Goal: Task Accomplishment & Management: Manage account settings

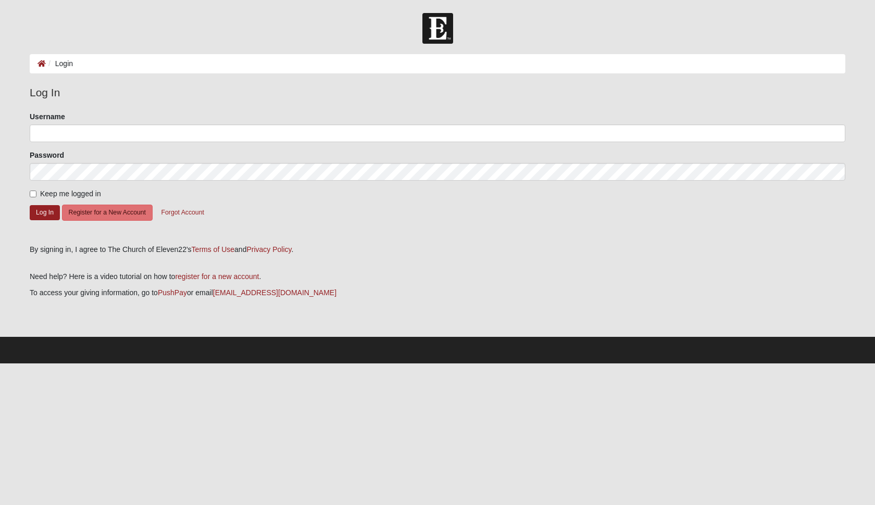
click at [81, 135] on input "Username" at bounding box center [437, 133] width 815 height 18
type input "[EMAIL_ADDRESS][DOMAIN_NAME]"
click at [33, 193] on input "Keep me logged in" at bounding box center [33, 194] width 7 height 7
checkbox input "true"
click at [39, 210] on button "Log In" at bounding box center [45, 212] width 30 height 15
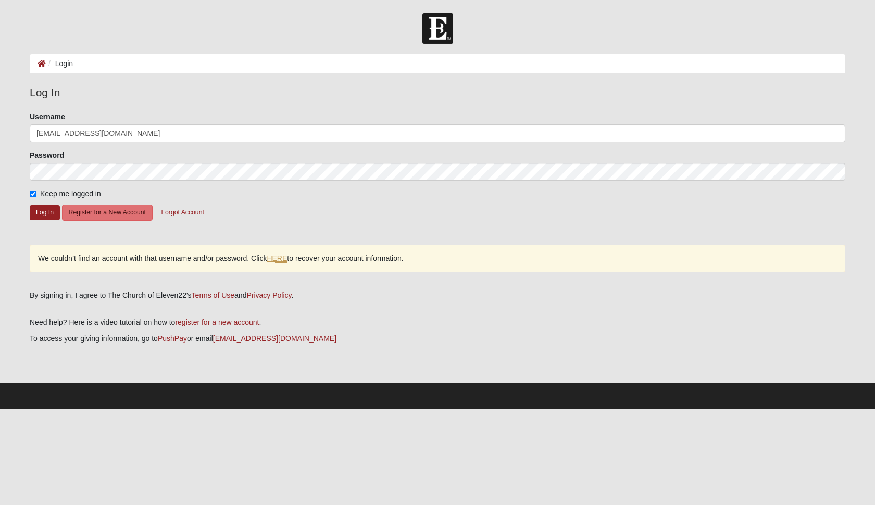
click at [278, 259] on link "HERE" at bounding box center [277, 258] width 20 height 9
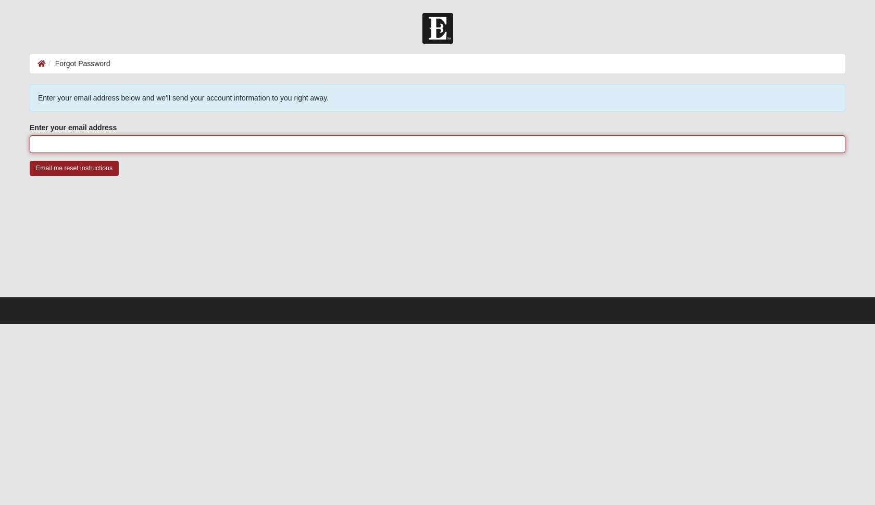
click at [84, 148] on input "Enter your email address" at bounding box center [437, 144] width 815 height 18
type input "[EMAIL_ADDRESS][DOMAIN_NAME]"
click at [74, 168] on input "Email me reset instructions" at bounding box center [74, 168] width 89 height 15
